Goal: Navigation & Orientation: Find specific page/section

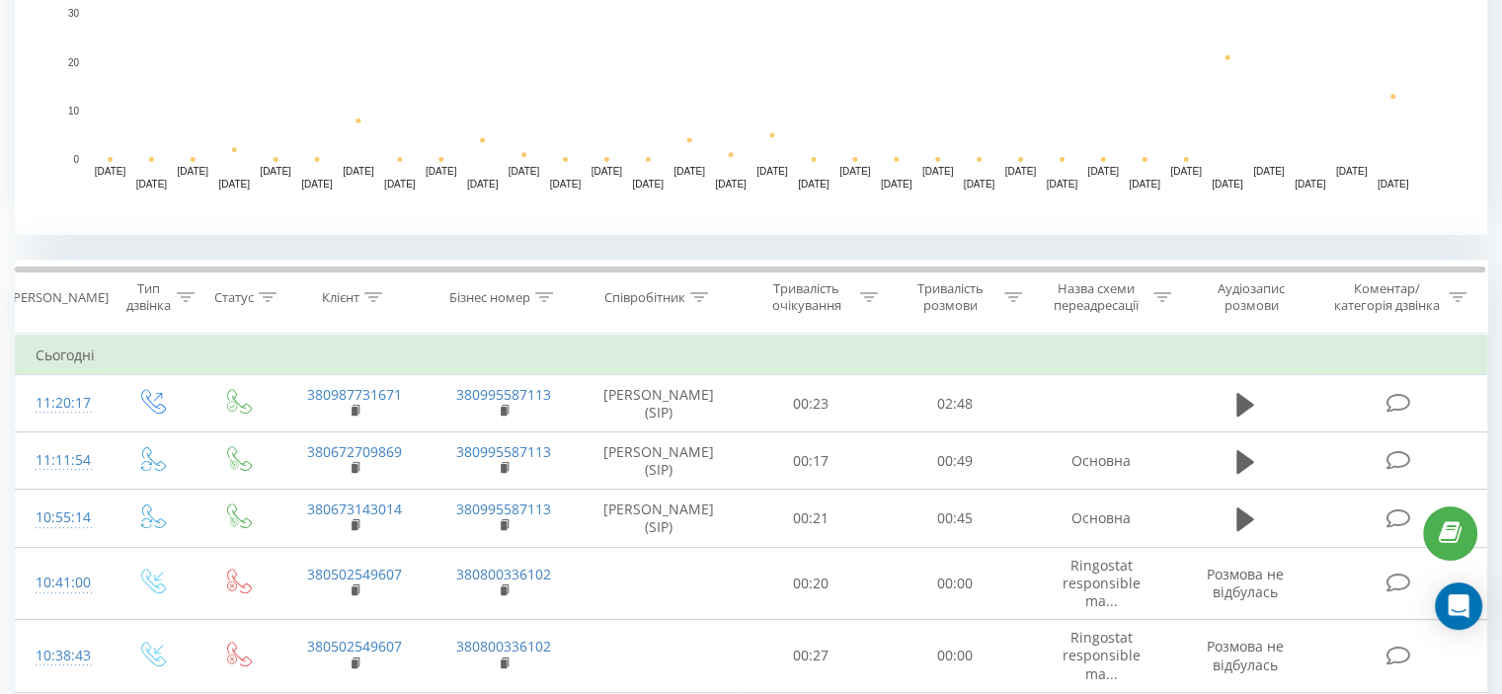
scroll to position [790, 0]
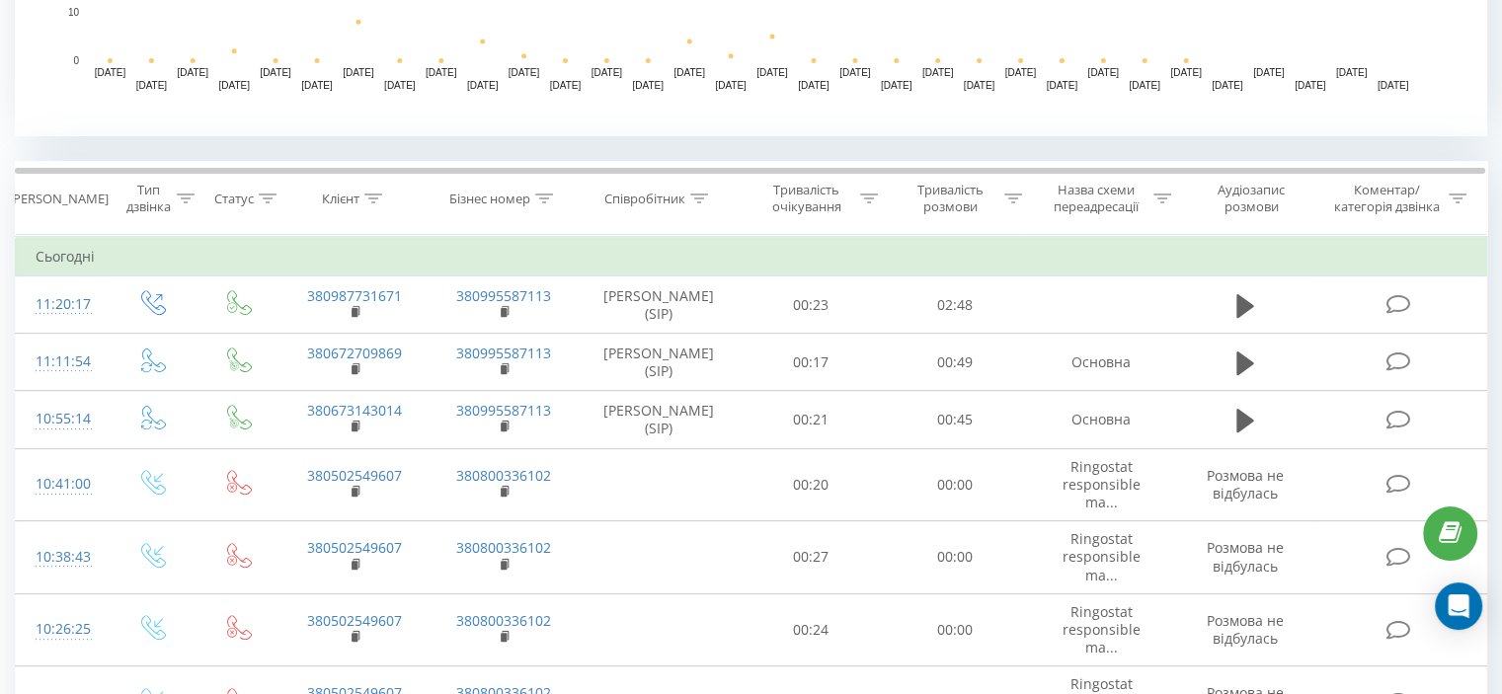
scroll to position [889, 0]
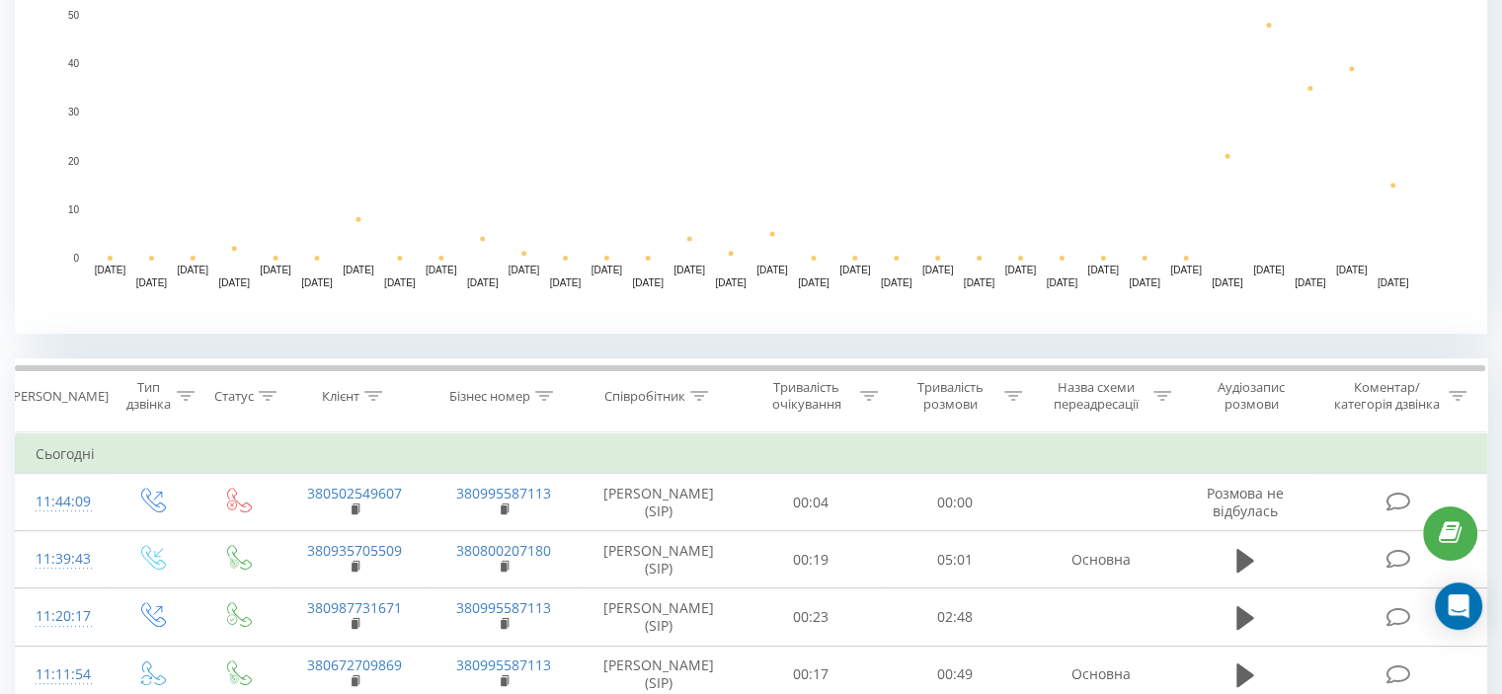
scroll to position [593, 0]
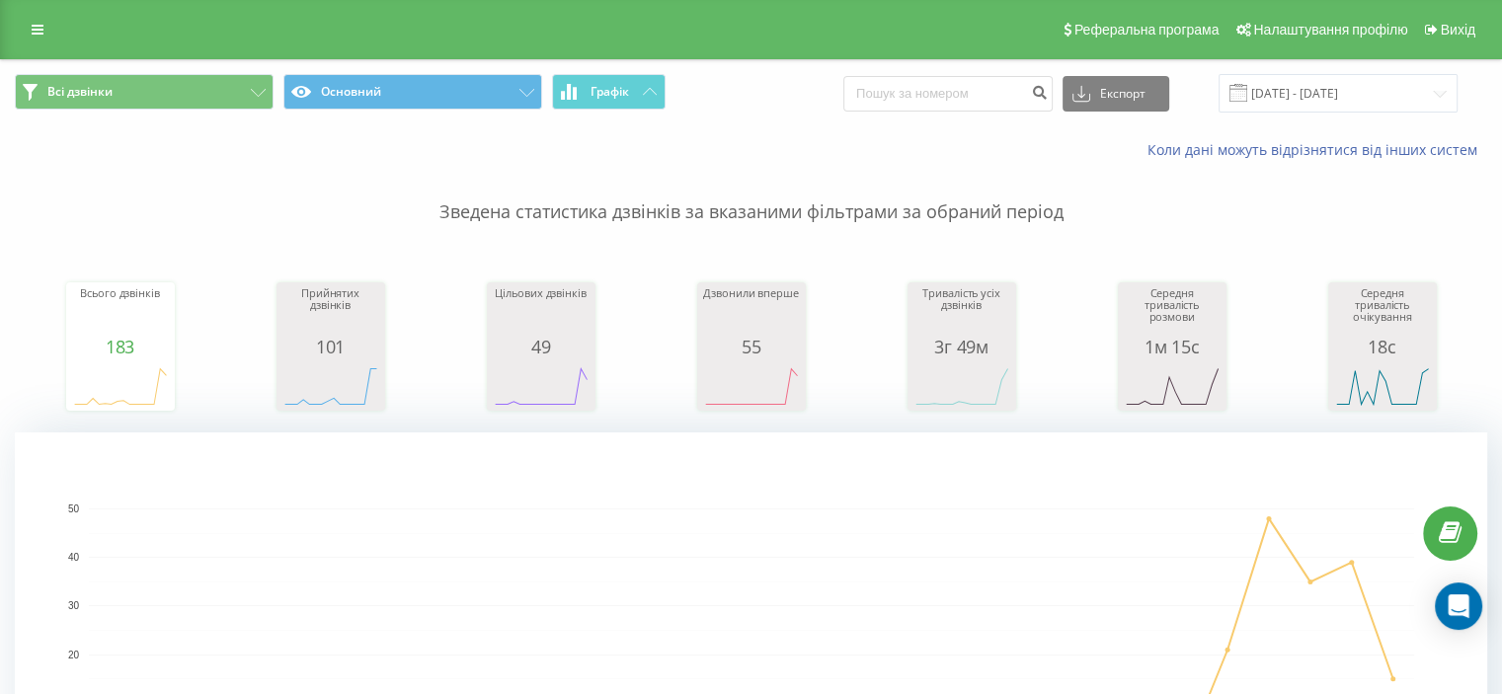
click at [28, 10] on div "Реферальна програма Налаштування профілю Вихід" at bounding box center [751, 29] width 1502 height 59
click at [39, 27] on icon at bounding box center [38, 30] width 12 height 14
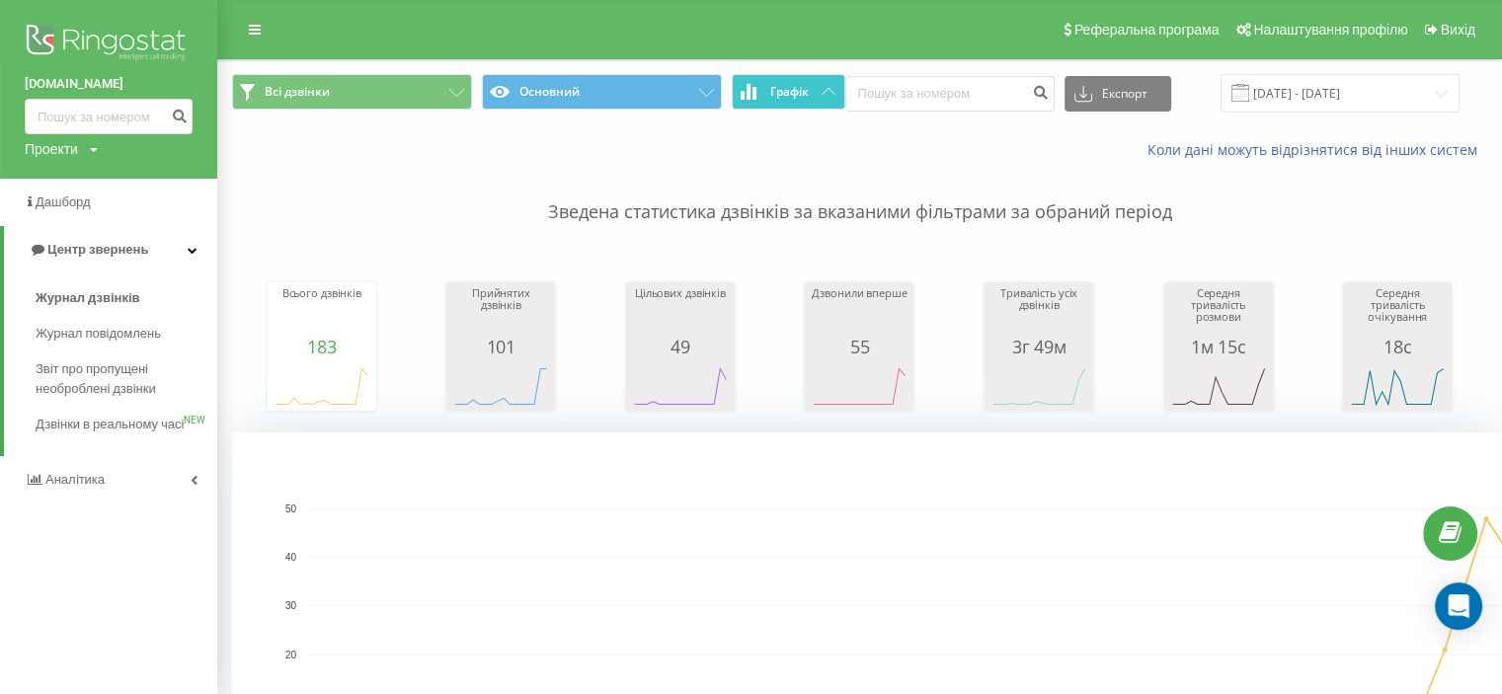
click at [818, 90] on button "Графік" at bounding box center [789, 92] width 114 height 36
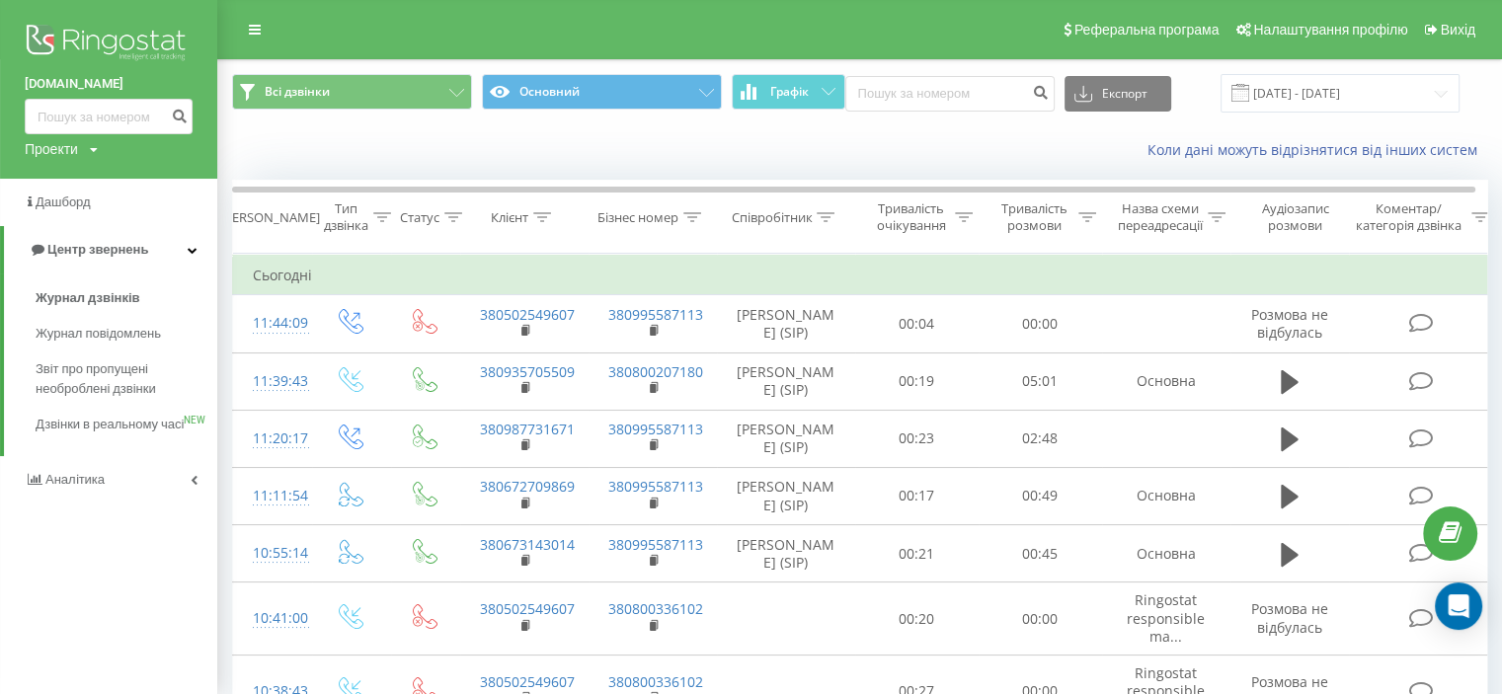
click at [355, 26] on div "Реферальна програма Налаштування профілю Вихід" at bounding box center [751, 29] width 1502 height 59
click at [292, 19] on div "Реферальна програма Налаштування профілю Вихід" at bounding box center [751, 29] width 1502 height 59
click at [124, 299] on span "Журнал дзвінків" at bounding box center [88, 298] width 105 height 20
click at [111, 334] on span "Журнал повідомлень" at bounding box center [103, 334] width 135 height 20
click at [101, 334] on span "Журнал повідомлень" at bounding box center [103, 334] width 135 height 20
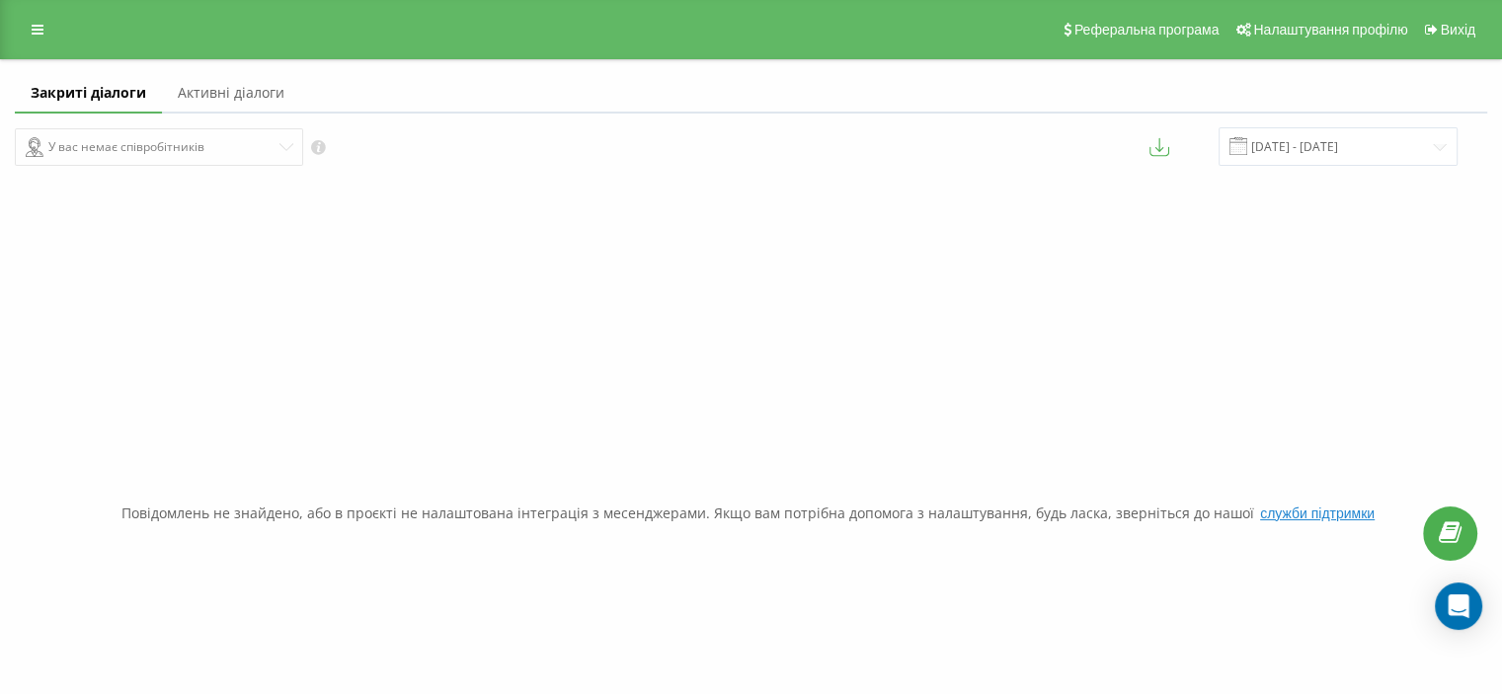
click at [243, 94] on link "Активні діалоги" at bounding box center [231, 94] width 138 height 40
click at [75, 84] on link "Закриті діалоги" at bounding box center [83, 94] width 137 height 40
click at [43, 23] on link at bounding box center [38, 30] width 36 height 28
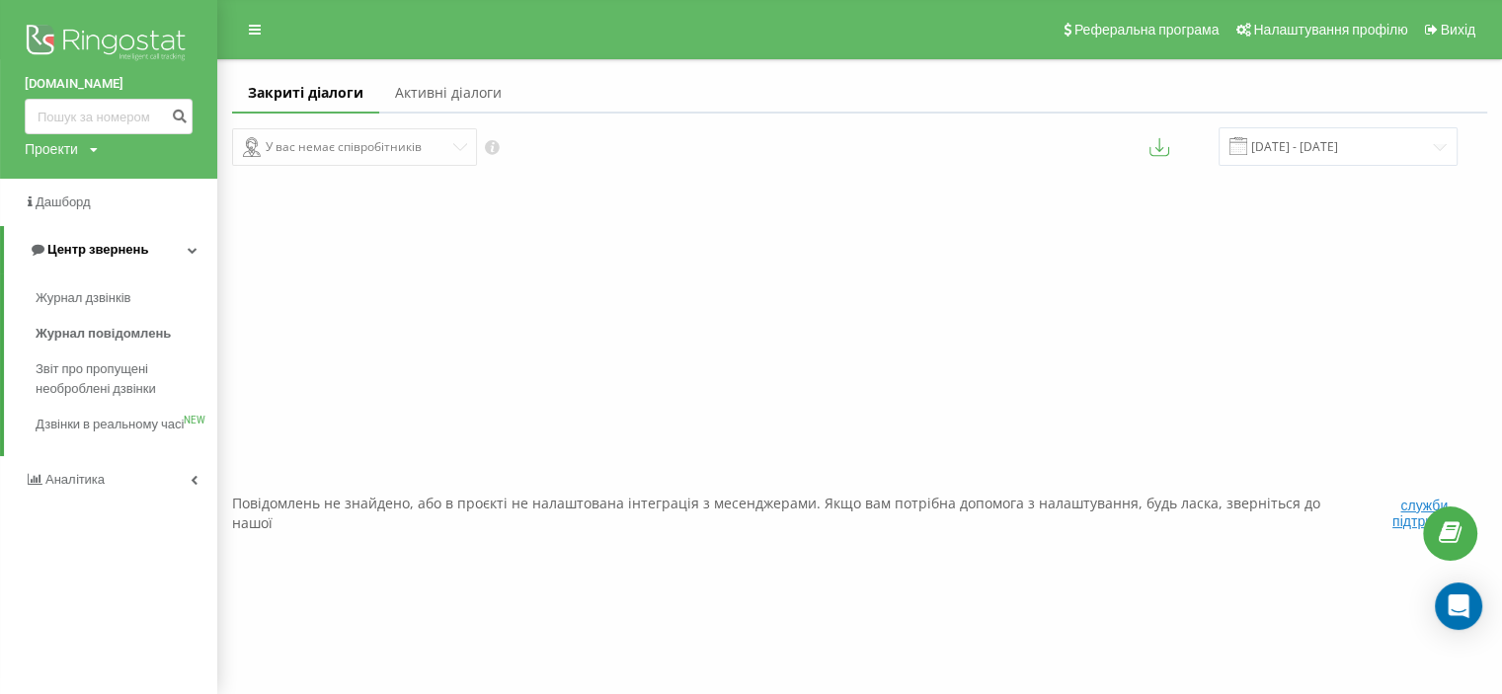
click at [75, 237] on link "Центр звернень" at bounding box center [110, 249] width 213 height 47
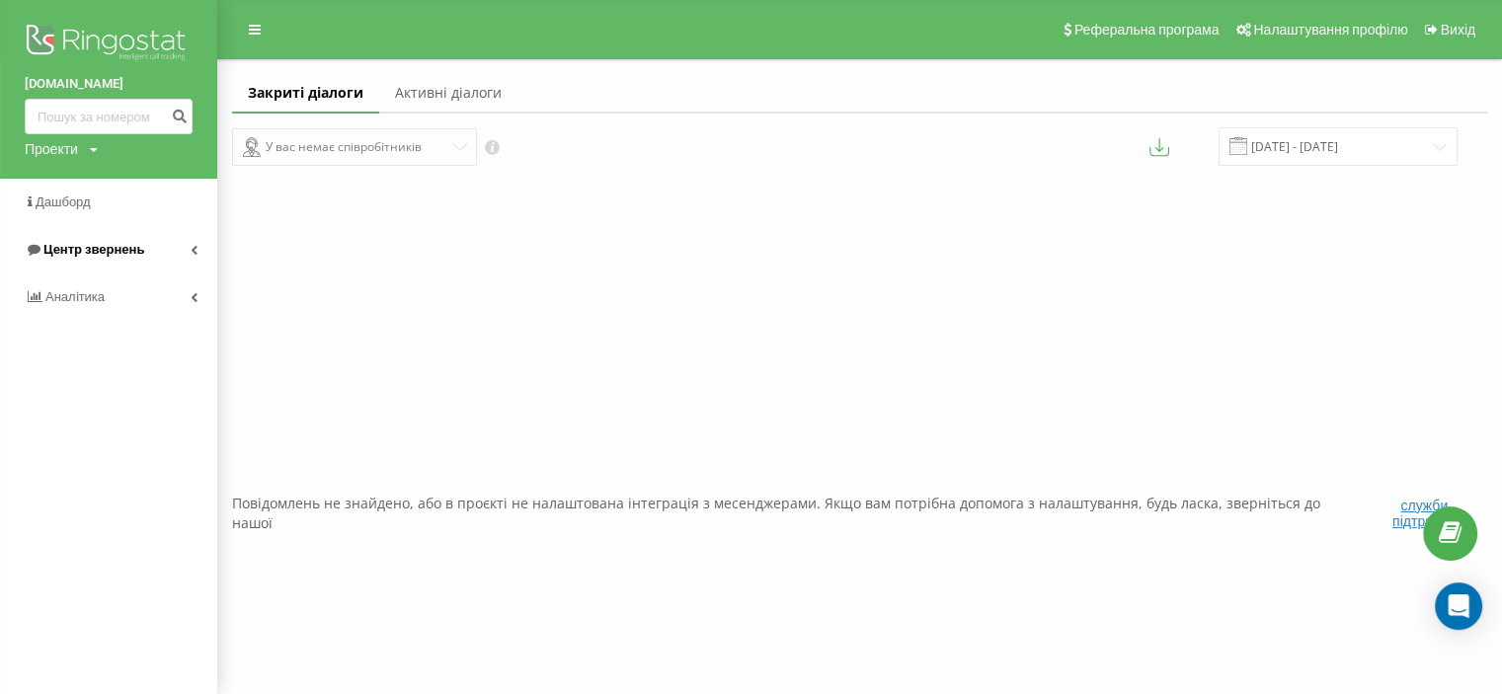
click at [82, 252] on span "Центр звернень" at bounding box center [93, 249] width 101 height 15
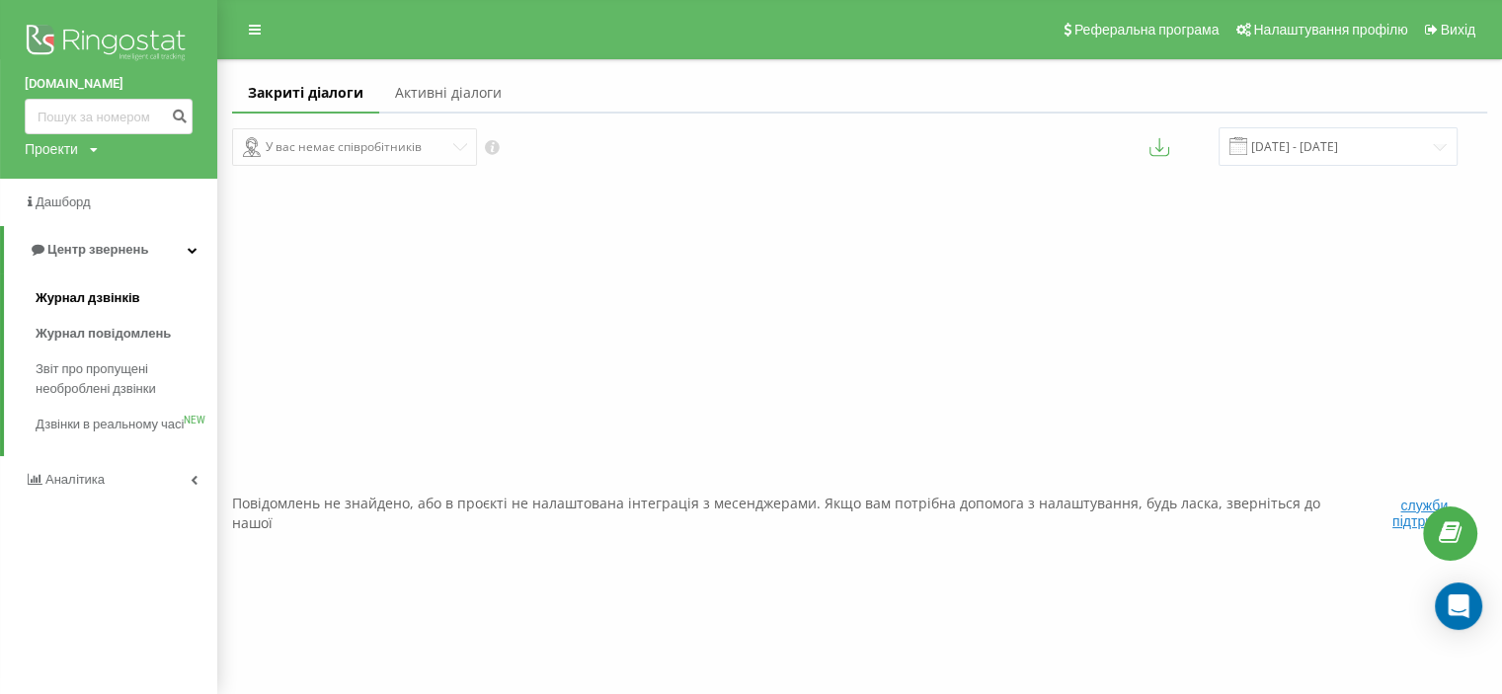
click at [85, 298] on span "Журнал дзвінків" at bounding box center [88, 298] width 105 height 20
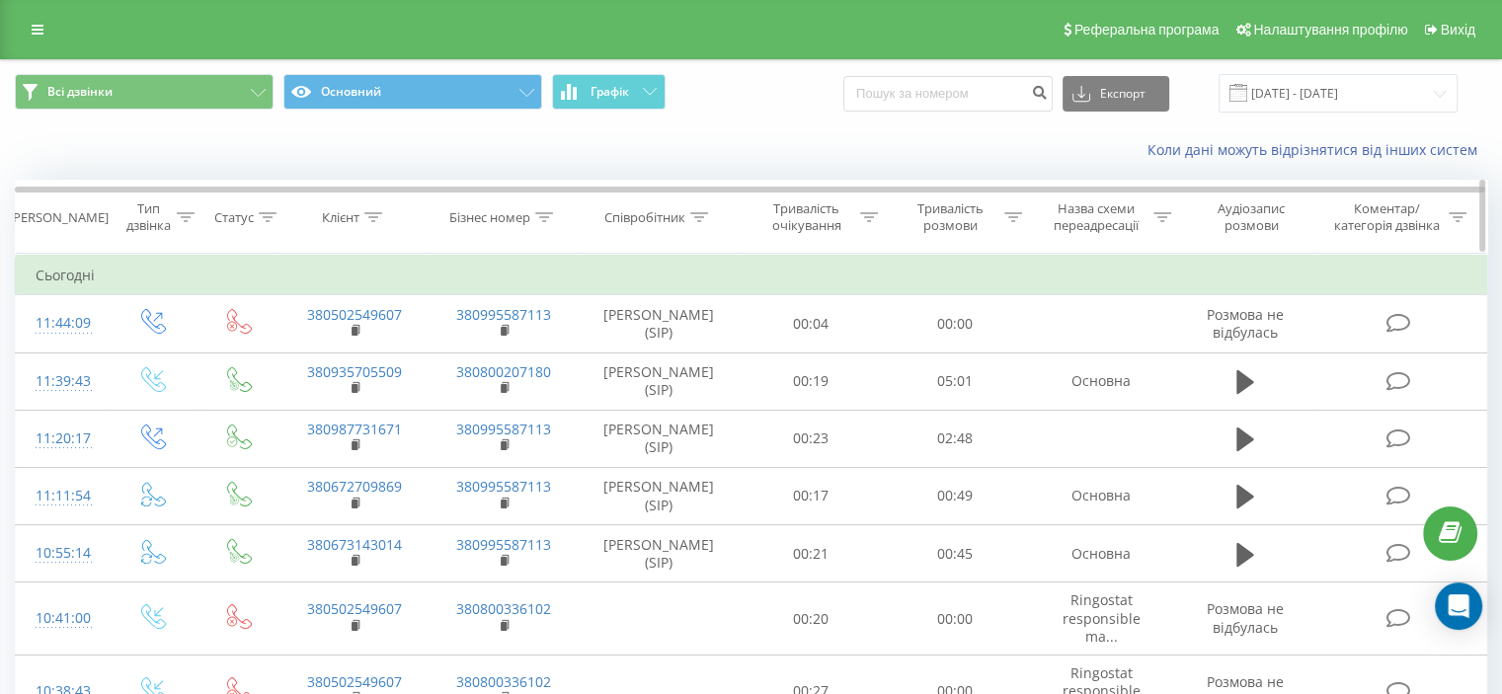
click at [192, 211] on div at bounding box center [186, 217] width 18 height 17
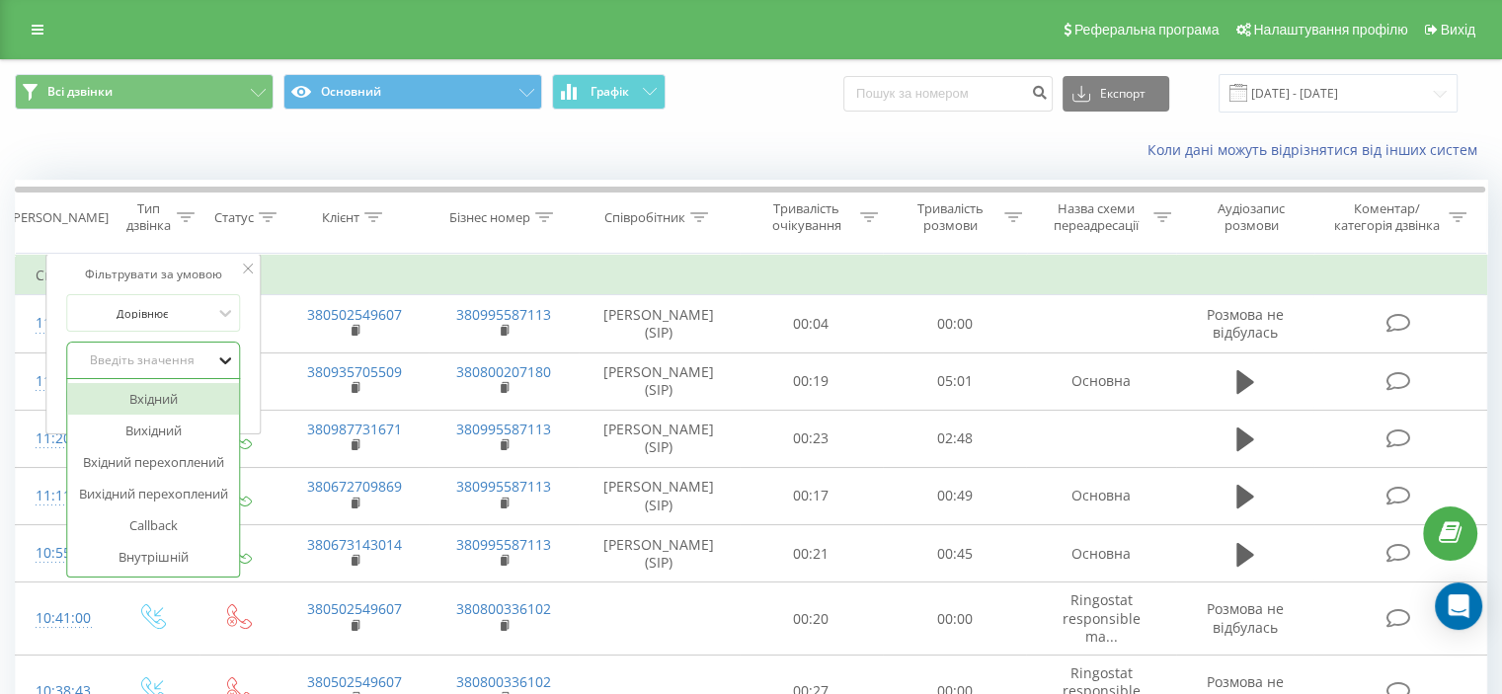
click at [228, 361] on icon at bounding box center [225, 361] width 20 height 20
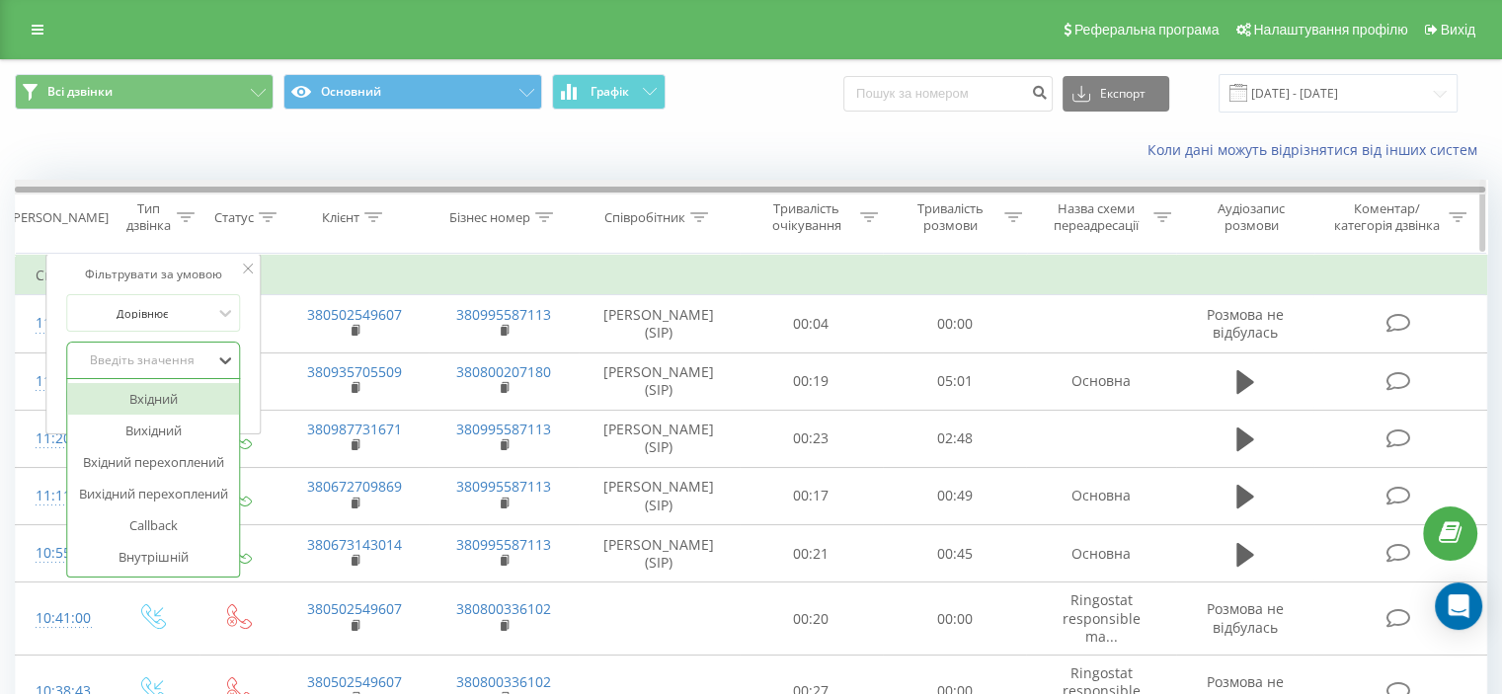
click at [169, 190] on div at bounding box center [750, 190] width 1471 height 6
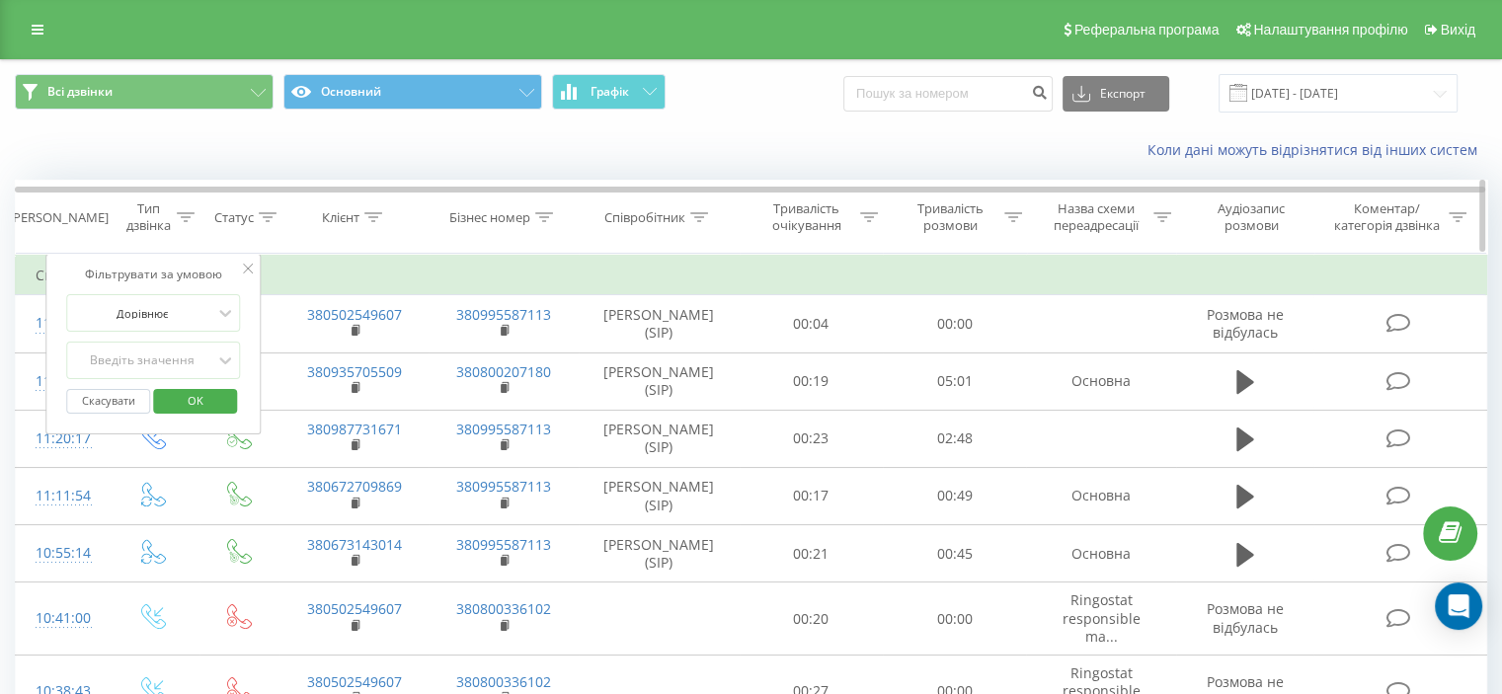
click at [152, 201] on div "Тип дзвінка" at bounding box center [147, 218] width 46 height 34
